Goal: Information Seeking & Learning: Learn about a topic

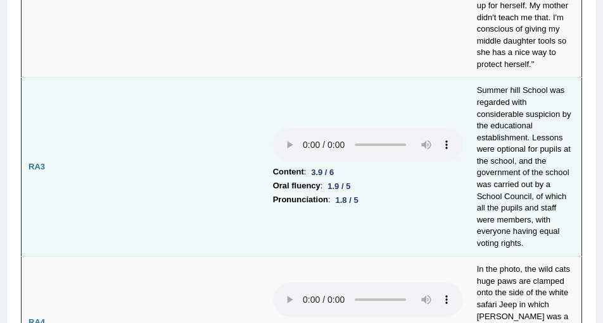
click at [134, 170] on td at bounding box center [164, 167] width 204 height 179
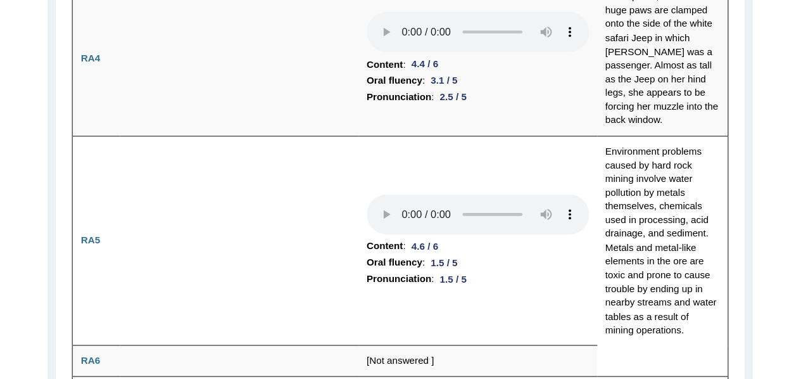
scroll to position [883, 0]
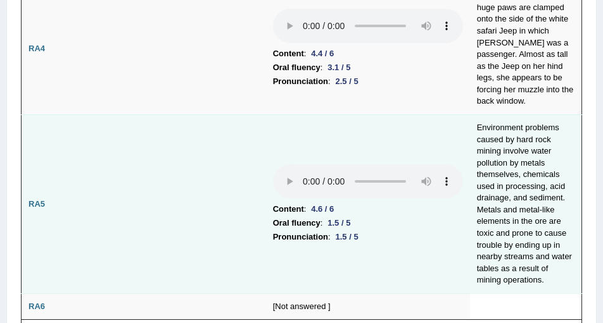
click at [493, 139] on td "Environment problems caused by hard rock mining involve water pollution by meta…" at bounding box center [526, 204] width 112 height 179
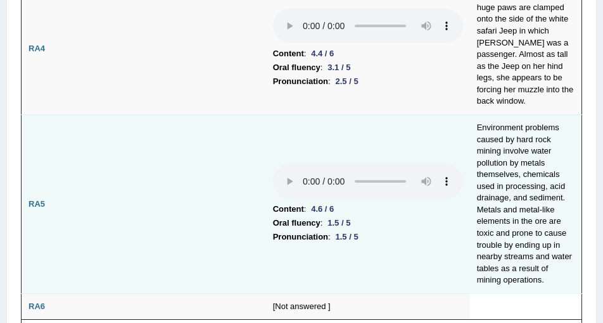
click at [232, 163] on td at bounding box center [164, 204] width 204 height 179
click at [489, 161] on td "Environment problems caused by hard rock mining involve water pollution by meta…" at bounding box center [526, 204] width 112 height 179
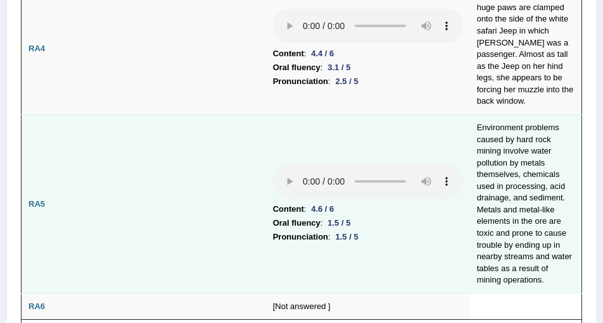
click at [227, 185] on td at bounding box center [164, 204] width 204 height 179
click at [492, 137] on td "Environment problems caused by hard rock mining involve water pollution by meta…" at bounding box center [526, 204] width 112 height 179
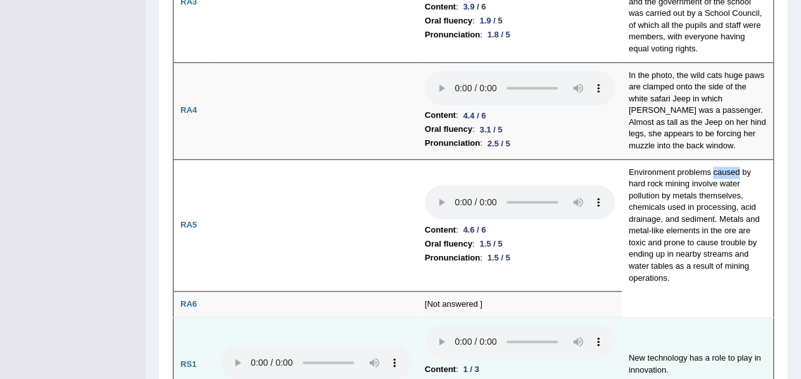
scroll to position [630, 0]
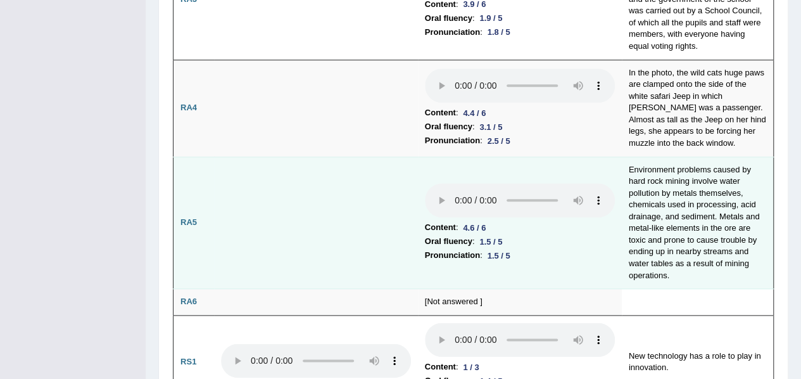
click at [676, 163] on td "Environment problems caused by hard rock mining involve water pollution by meta…" at bounding box center [698, 222] width 152 height 132
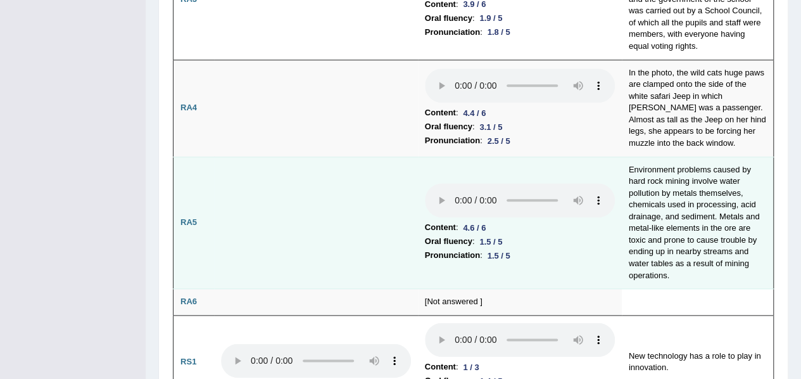
click at [398, 232] on td at bounding box center [316, 222] width 204 height 132
click at [730, 168] on td "Environment problems caused by hard rock mining involve water pollution by meta…" at bounding box center [698, 222] width 152 height 132
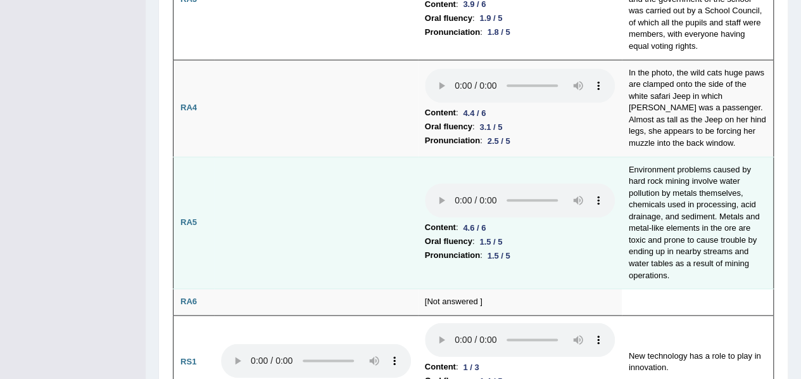
click at [379, 222] on td at bounding box center [316, 222] width 204 height 132
click at [603, 220] on li "Content : 4.6 / 6" at bounding box center [520, 227] width 190 height 14
click at [643, 180] on td "Environment problems caused by hard rock mining involve water pollution by meta…" at bounding box center [698, 222] width 152 height 132
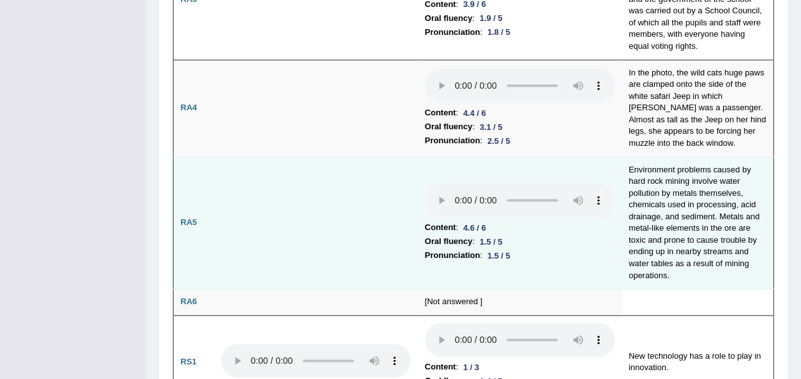
click at [384, 220] on td at bounding box center [316, 222] width 204 height 132
click at [748, 187] on td "Environment problems caused by hard rock mining involve water pollution by meta…" at bounding box center [698, 222] width 152 height 132
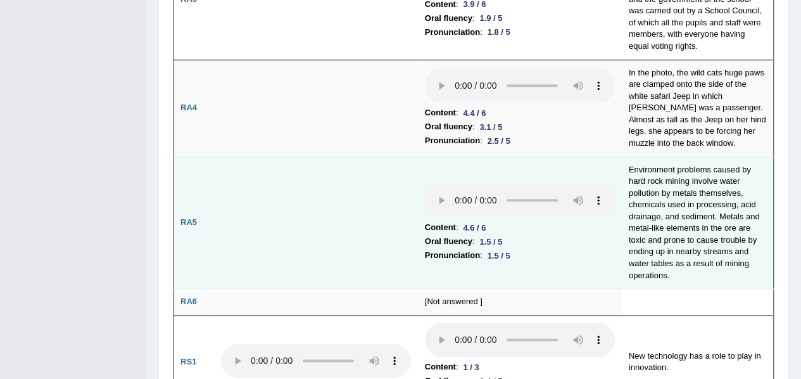
click at [311, 220] on td at bounding box center [316, 222] width 204 height 132
click at [646, 199] on td "Environment problems caused by hard rock mining involve water pollution by meta…" at bounding box center [698, 222] width 152 height 132
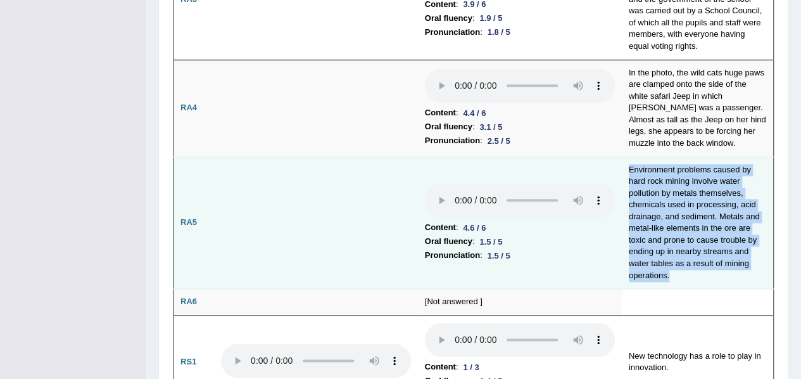
click at [646, 199] on td "Environment problems caused by hard rock mining involve water pollution by meta…" at bounding box center [698, 222] width 152 height 132
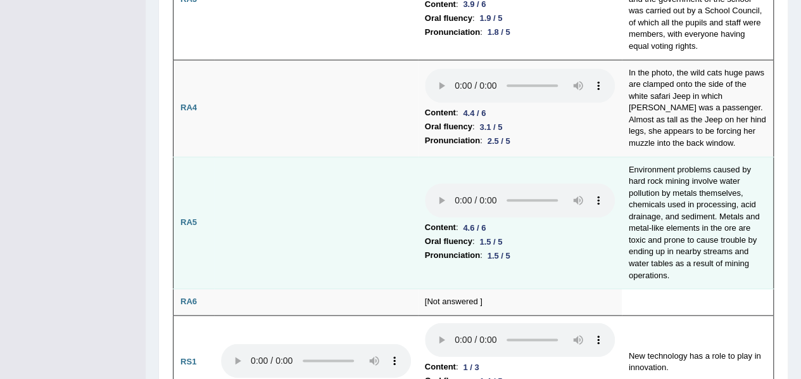
click at [618, 208] on td "Content : 4.6 / 6 Oral fluency : 1.5 / 5 Pronunciation : 1.5 / 5" at bounding box center [520, 222] width 204 height 132
click at [637, 202] on td "Environment problems caused by hard rock mining involve water pollution by meta…" at bounding box center [698, 222] width 152 height 132
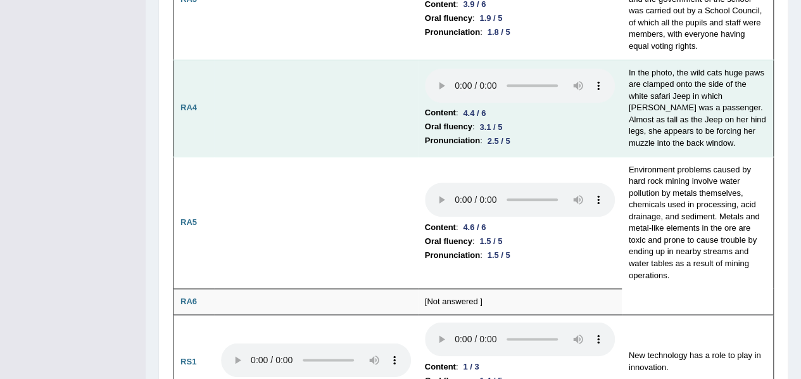
click at [344, 132] on td at bounding box center [316, 108] width 204 height 97
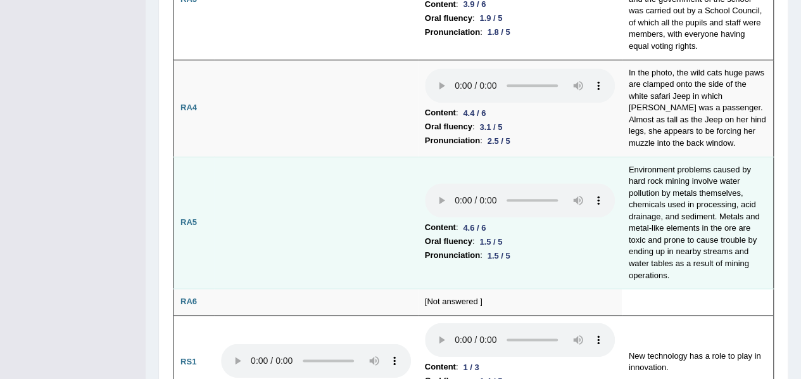
click at [353, 171] on td at bounding box center [316, 222] width 204 height 132
click at [695, 199] on td "Environment problems caused by hard rock mining involve water pollution by meta…" at bounding box center [698, 222] width 152 height 132
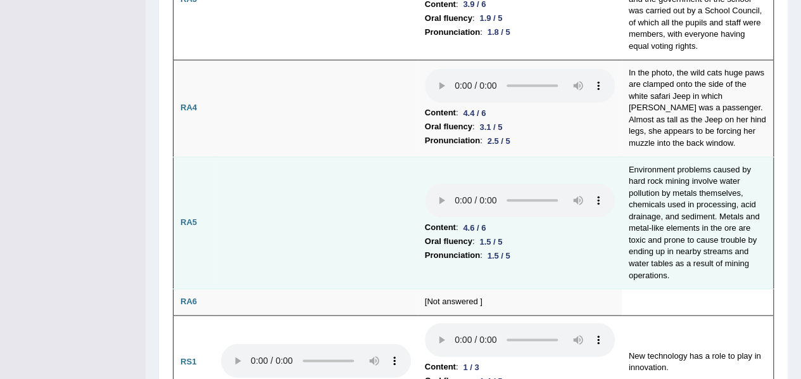
click at [318, 194] on td at bounding box center [316, 222] width 204 height 132
click at [729, 214] on td "Environment problems caused by hard rock mining involve water pollution by meta…" at bounding box center [698, 222] width 152 height 132
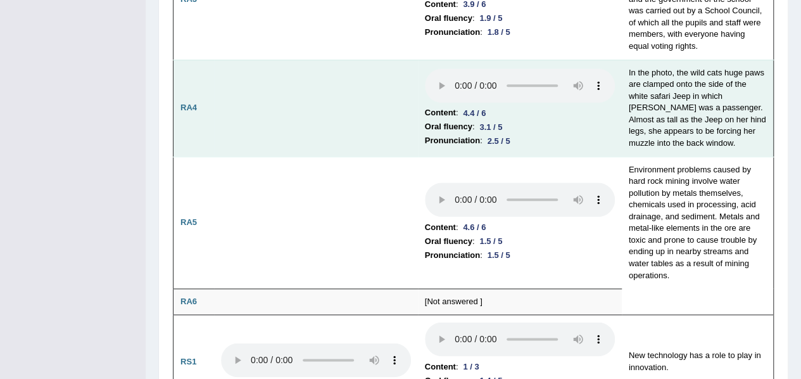
click at [319, 80] on td at bounding box center [316, 108] width 204 height 97
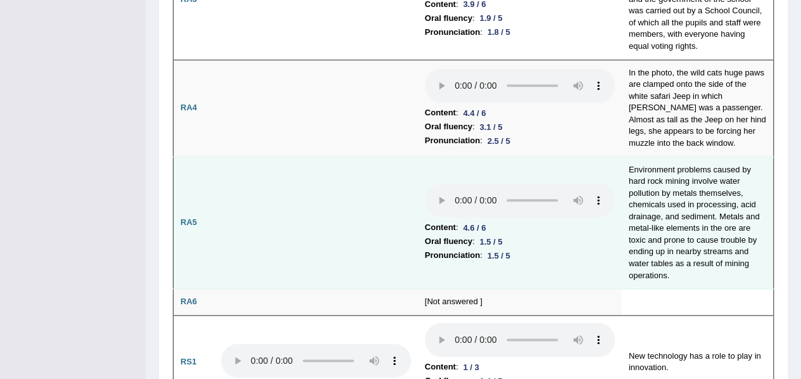
click at [679, 213] on td "Environment problems caused by hard rock mining involve water pollution by meta…" at bounding box center [698, 222] width 152 height 132
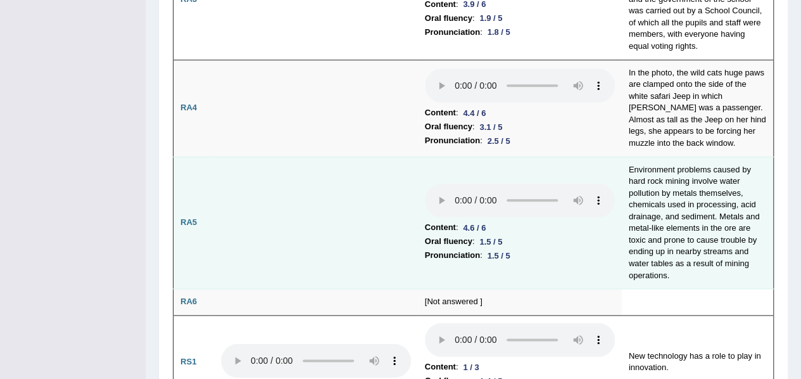
click at [612, 234] on li "Oral fluency : 1.5 / 5" at bounding box center [520, 241] width 190 height 14
click at [634, 229] on td "Environment problems caused by hard rock mining involve water pollution by meta…" at bounding box center [698, 222] width 152 height 132
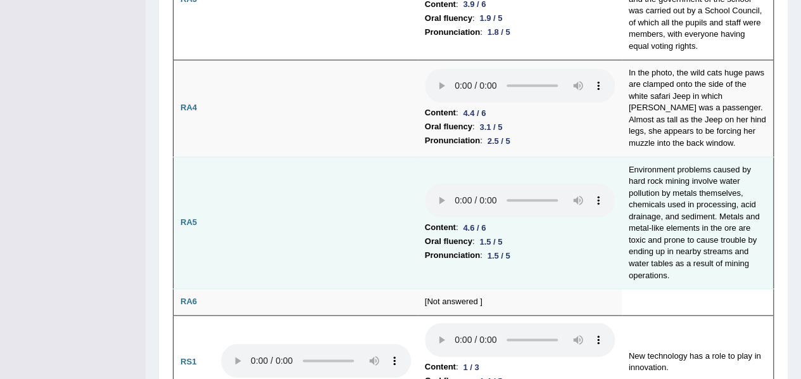
click at [571, 254] on td "Content : 4.6 / 6 Oral fluency : 1.5 / 5 Pronunciation : 1.5 / 5" at bounding box center [520, 222] width 204 height 132
click at [671, 226] on td "Environment problems caused by hard rock mining involve water pollution by meta…" at bounding box center [698, 222] width 152 height 132
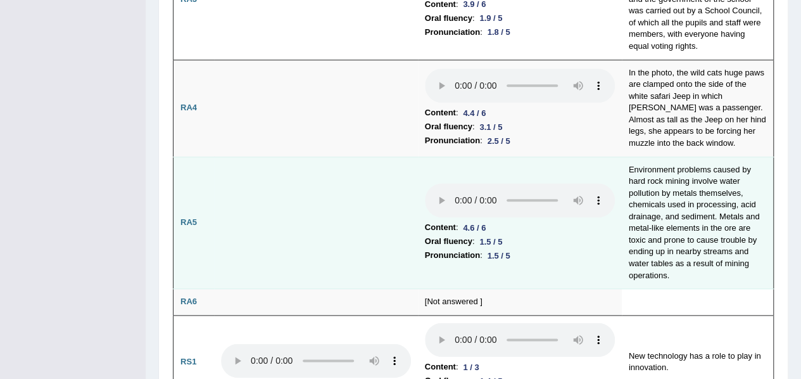
click at [577, 248] on li "Pronunciation : 1.5 / 5" at bounding box center [520, 255] width 190 height 14
click at [708, 229] on td "Environment problems caused by hard rock mining involve water pollution by meta…" at bounding box center [698, 222] width 152 height 132
click at [709, 225] on td "Environment problems caused by hard rock mining involve water pollution by meta…" at bounding box center [698, 222] width 152 height 132
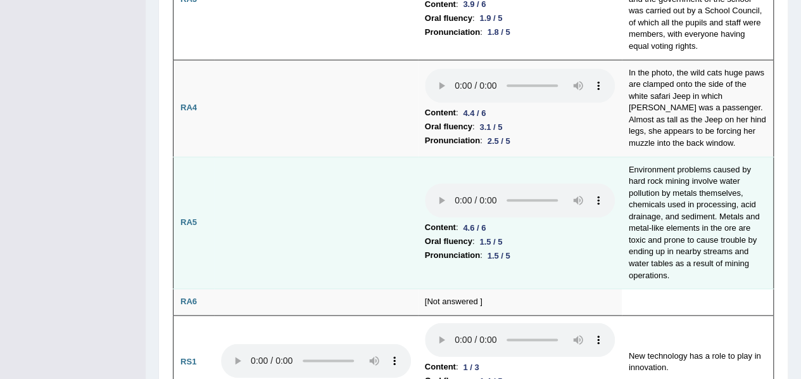
click at [725, 224] on td "Environment problems caused by hard rock mining involve water pollution by meta…" at bounding box center [698, 222] width 152 height 132
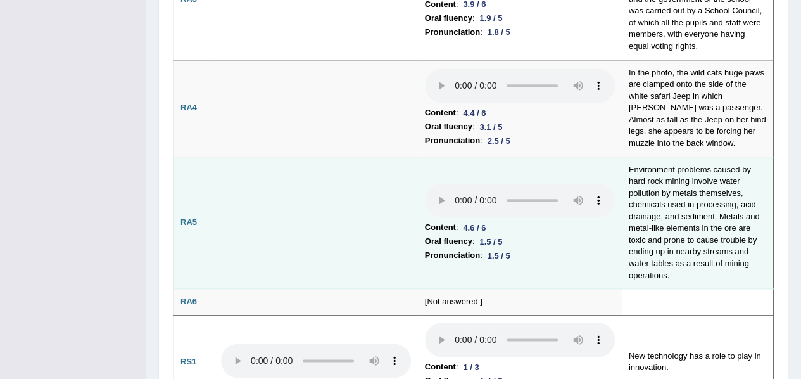
click at [596, 248] on li "Pronunciation : 1.5 / 5" at bounding box center [520, 255] width 190 height 14
click at [733, 250] on td "Environment problems caused by hard rock mining involve water pollution by meta…" at bounding box center [698, 222] width 152 height 132
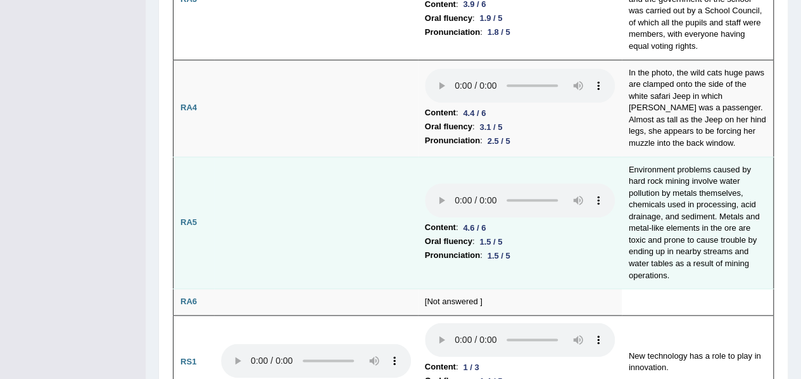
click at [596, 234] on li "Oral fluency : 1.5 / 5" at bounding box center [520, 241] width 190 height 14
click at [644, 260] on td "Environment problems caused by hard rock mining involve water pollution by meta…" at bounding box center [698, 222] width 152 height 132
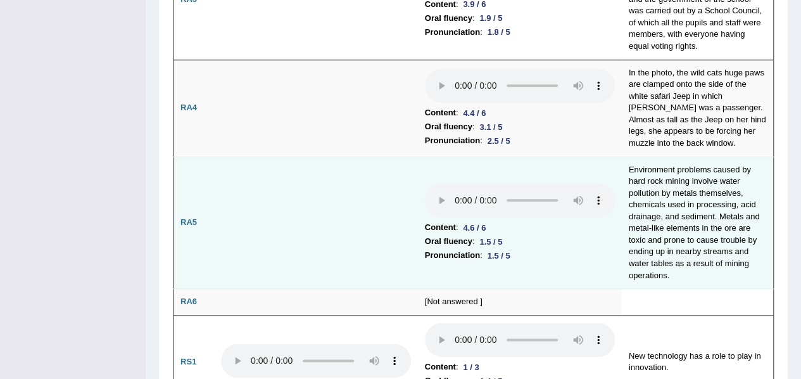
click at [373, 198] on td at bounding box center [316, 222] width 204 height 132
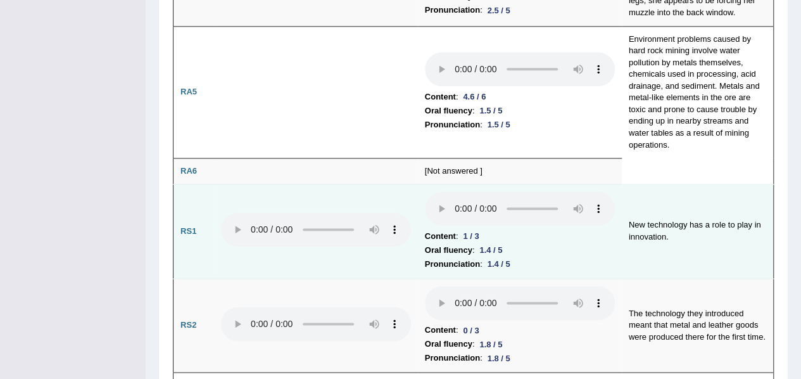
scroll to position [760, 0]
click at [650, 226] on td "New technology has a role to play in innovation." at bounding box center [698, 232] width 152 height 94
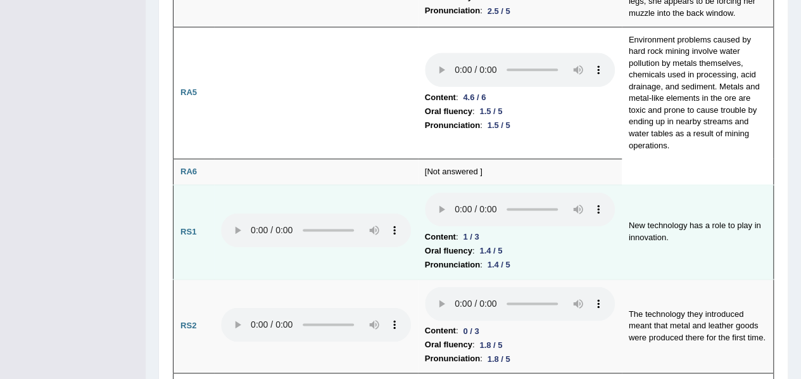
click at [287, 234] on td at bounding box center [316, 232] width 204 height 94
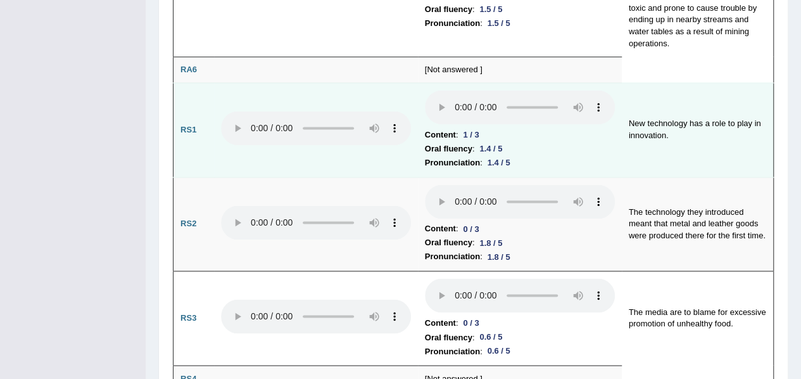
scroll to position [862, 0]
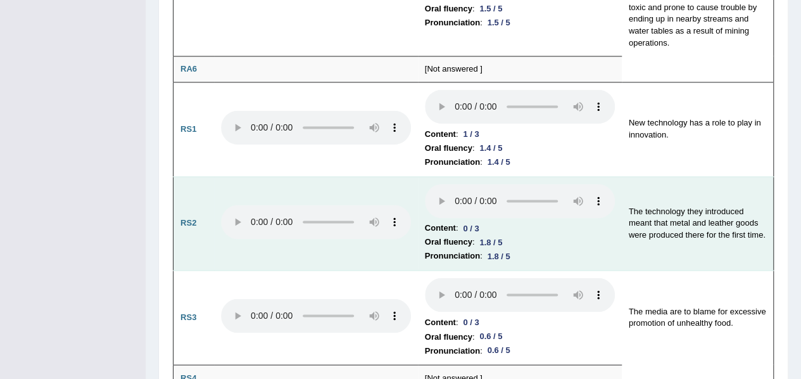
click at [639, 207] on td "The technology they introduced meant that metal and leather goods were produced…" at bounding box center [698, 223] width 152 height 94
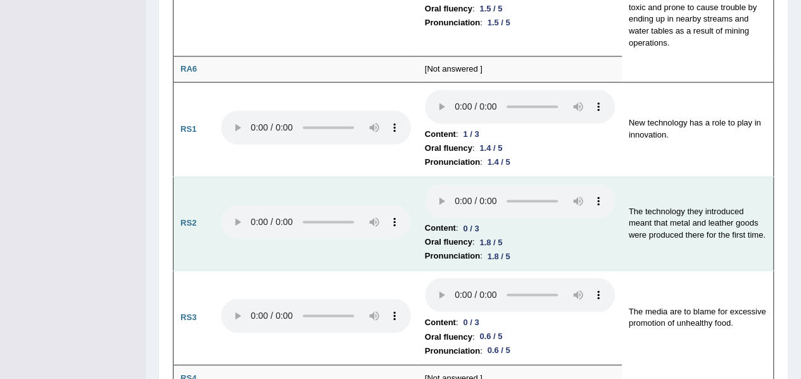
click at [526, 235] on li "Oral fluency : 1.8 / 5" at bounding box center [520, 242] width 190 height 14
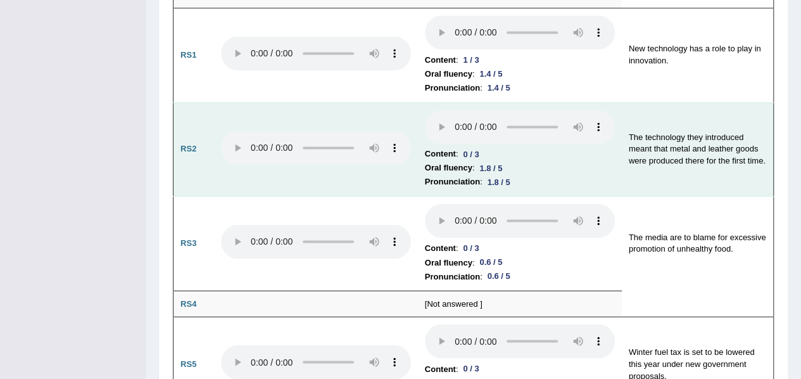
scroll to position [937, 0]
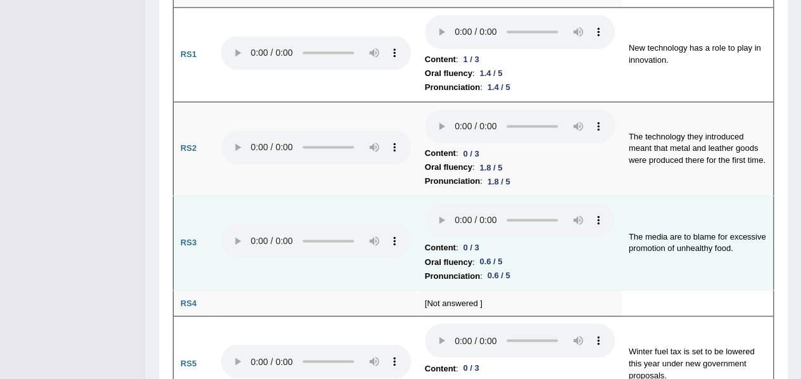
click at [754, 222] on td "The media are to blame for excessive promotion of unhealthy food." at bounding box center [698, 243] width 152 height 94
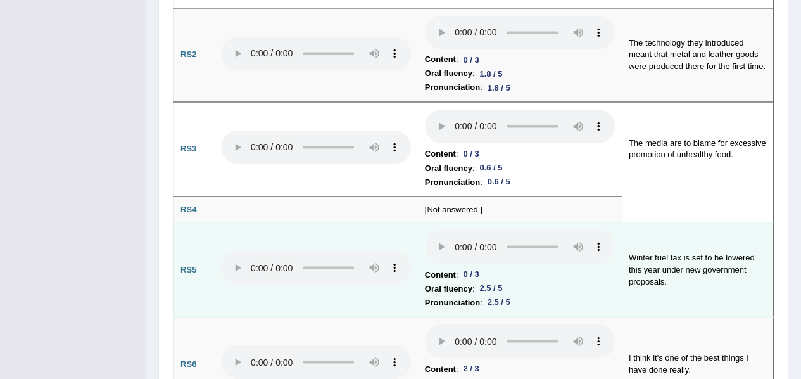
scroll to position [1031, 0]
click at [663, 243] on td "Winter fuel tax is set to be lowered this year under new government proposals." at bounding box center [698, 269] width 152 height 94
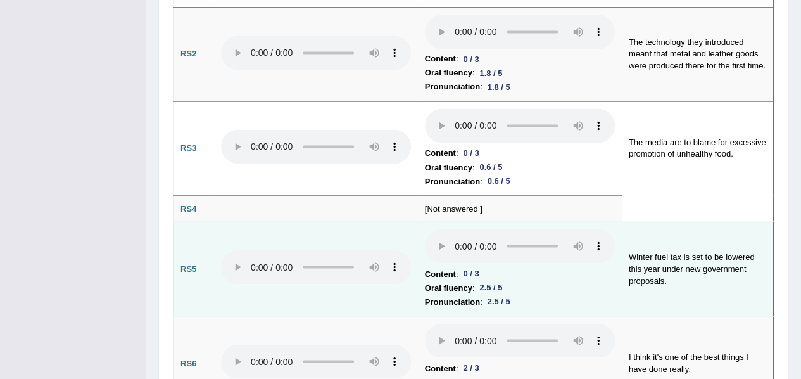
click at [590, 267] on li "Content : 0 / 3" at bounding box center [520, 274] width 190 height 14
click at [637, 263] on td "Winter fuel tax is set to be lowered this year under new government proposals." at bounding box center [698, 269] width 152 height 94
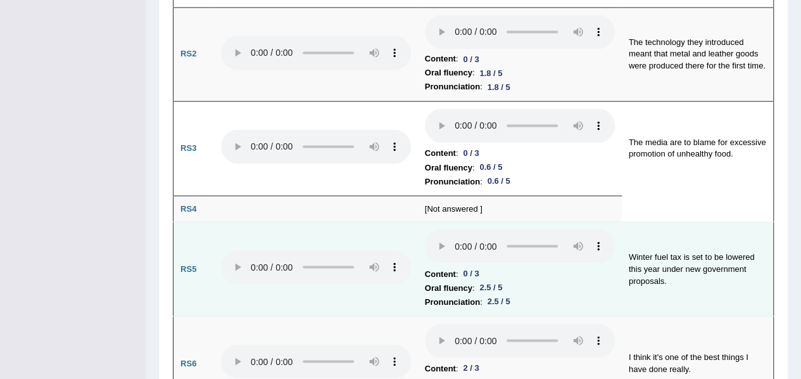
click at [574, 280] on li "Oral fluency : 2.5 / 5" at bounding box center [520, 287] width 190 height 14
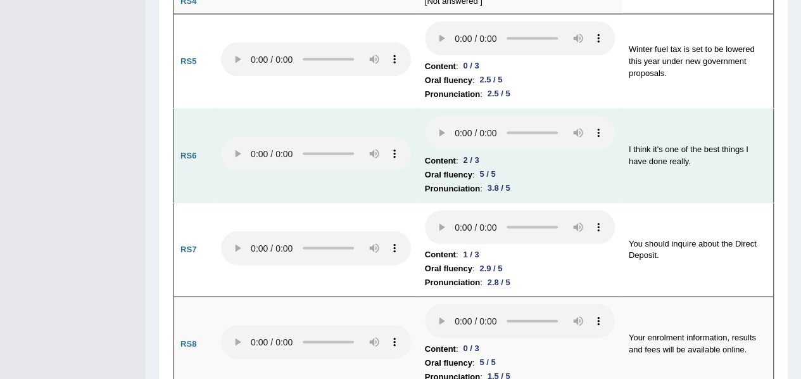
scroll to position [1246, 0]
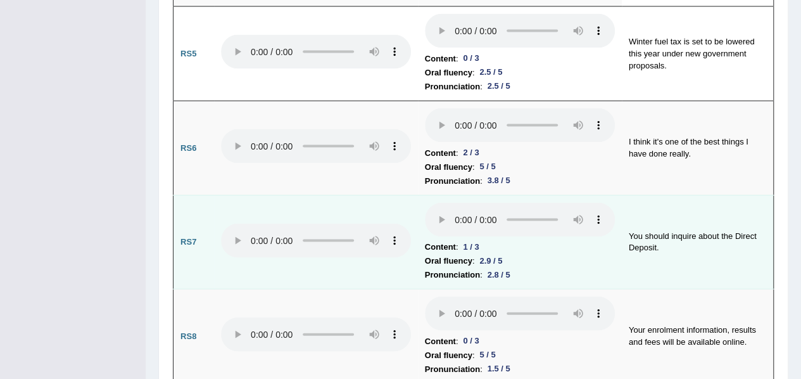
click at [680, 217] on tr "RS7 Content : 1 / 3 Oral fluency : 2.9 / 5 Pronunciation : 2.8 / 5 You should i…" at bounding box center [473, 242] width 600 height 94
click at [680, 217] on td "You should inquire about the Direct Deposit." at bounding box center [698, 242] width 152 height 94
